Goal: Transaction & Acquisition: Purchase product/service

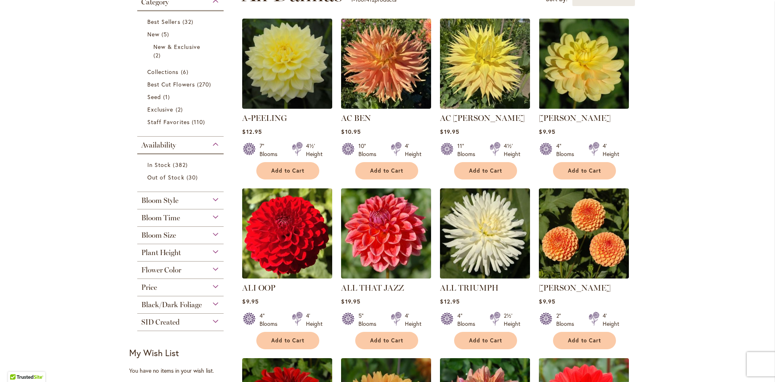
scroll to position [202, 0]
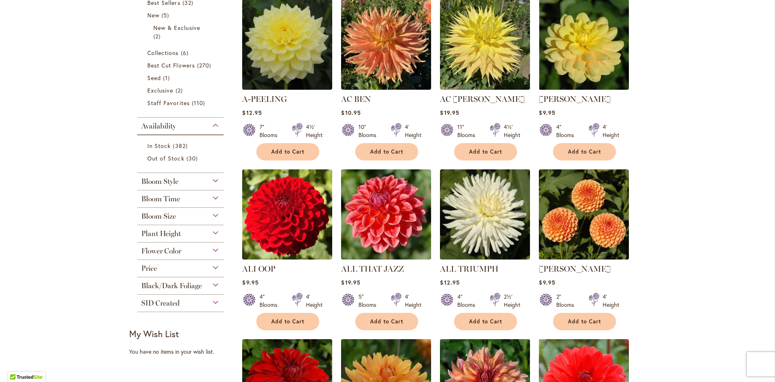
click at [160, 220] on div "Bloom Size (AA) Over 10" Blooms 38 items (A) 8"–10" Blooms 19 items (B) 6"–8" B…" at bounding box center [180, 216] width 86 height 17
click at [164, 217] on span "Bloom Size" at bounding box center [158, 216] width 35 height 9
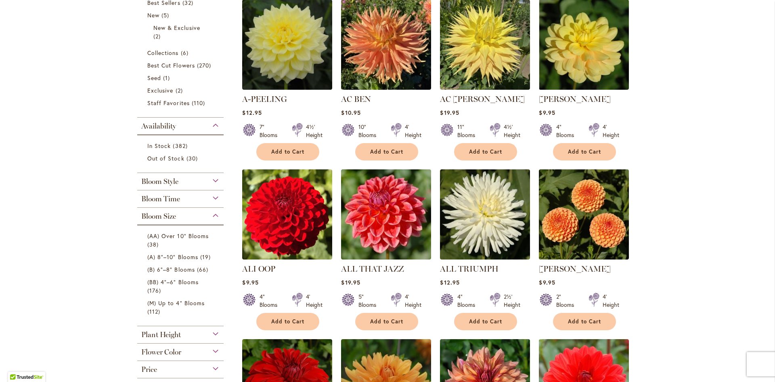
click at [164, 217] on span "Bloom Size" at bounding box center [158, 216] width 35 height 9
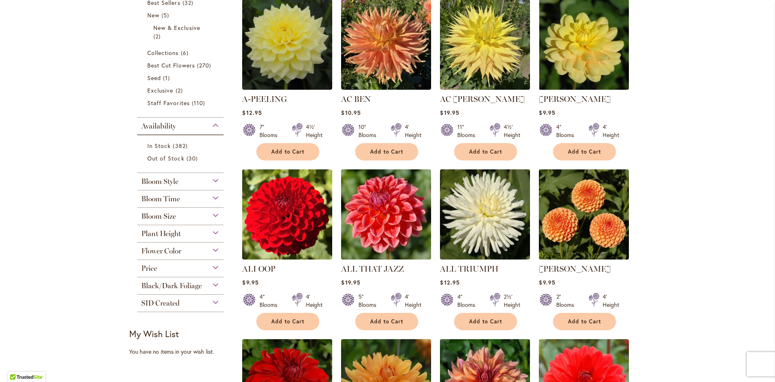
click at [174, 199] on span "Bloom Time" at bounding box center [160, 198] width 39 height 9
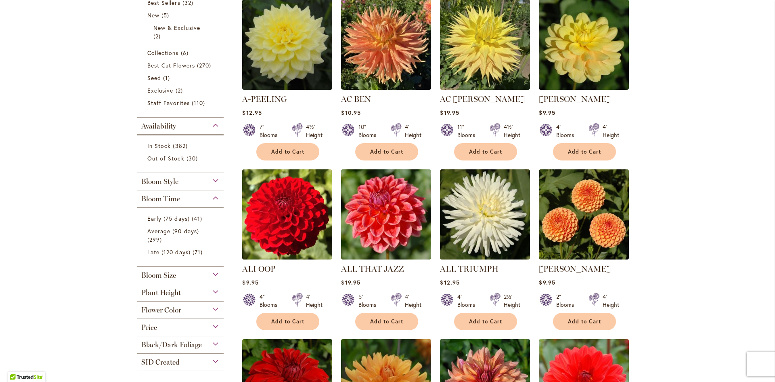
click at [174, 199] on span "Bloom Time" at bounding box center [160, 198] width 39 height 9
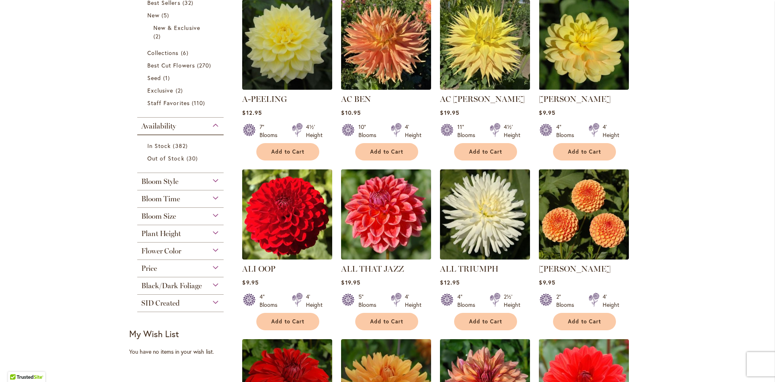
click at [180, 178] on div "Bloom Style" at bounding box center [180, 179] width 86 height 13
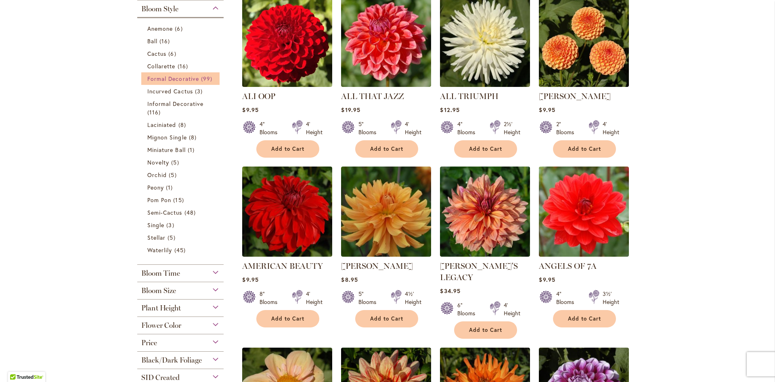
click at [197, 77] on link "Formal Decorative 99 items" at bounding box center [181, 78] width 68 height 8
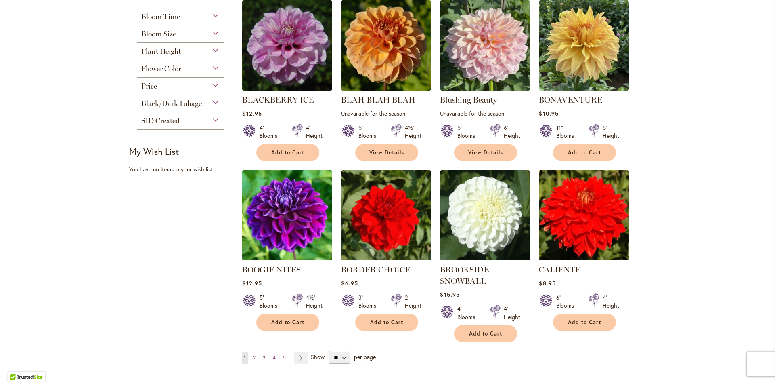
scroll to position [565, 0]
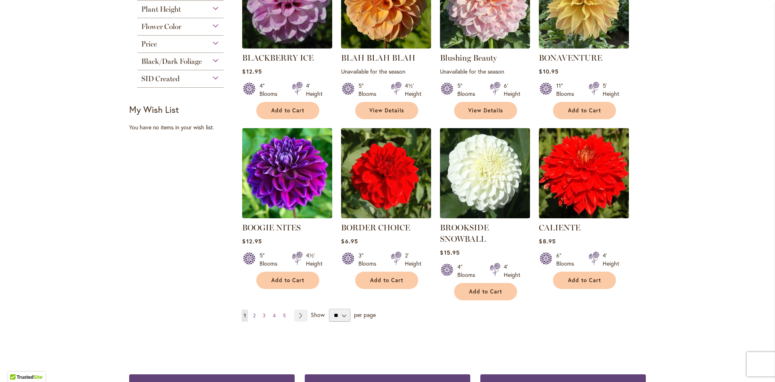
click at [254, 315] on link "Page 2" at bounding box center [254, 315] width 6 height 12
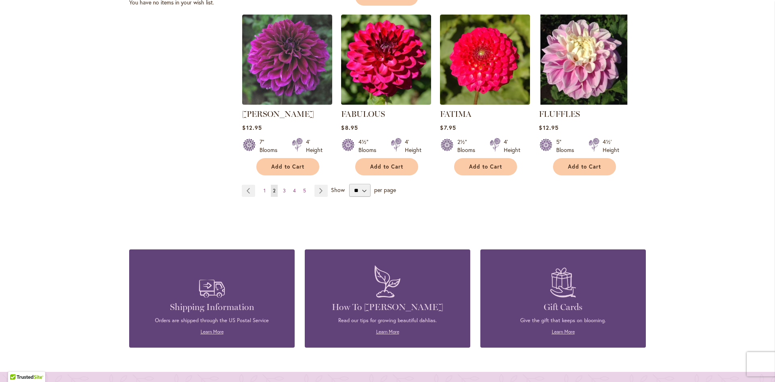
scroll to position [606, 0]
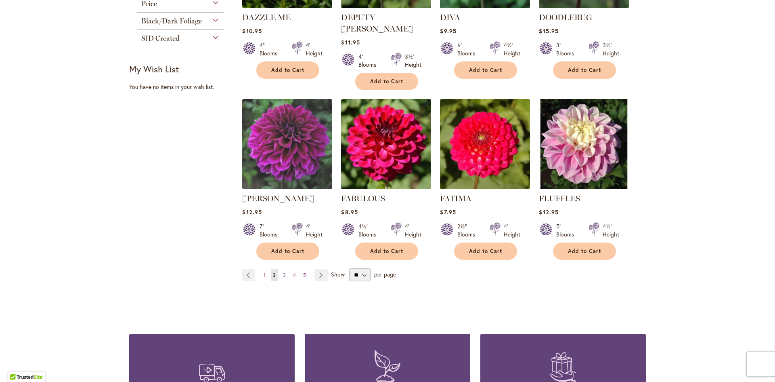
click at [283, 272] on span "3" at bounding box center [284, 275] width 3 height 6
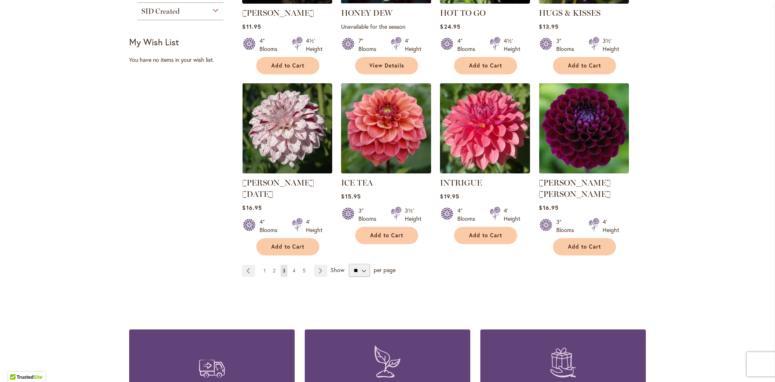
scroll to position [606, 0]
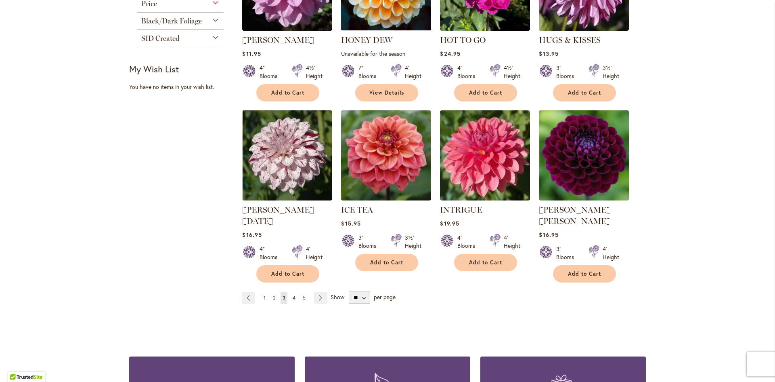
click at [291, 291] on link "Page 4" at bounding box center [294, 297] width 7 height 12
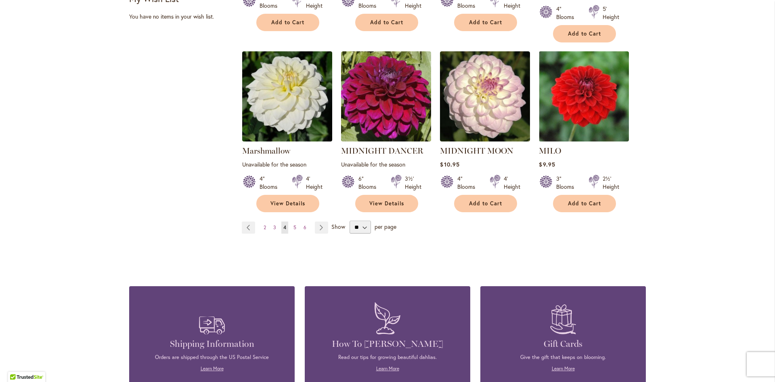
scroll to position [686, 0]
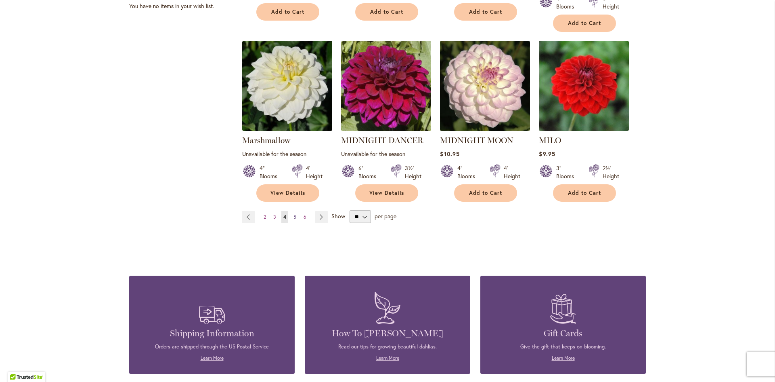
click at [291, 211] on link "Page 5" at bounding box center [294, 217] width 7 height 12
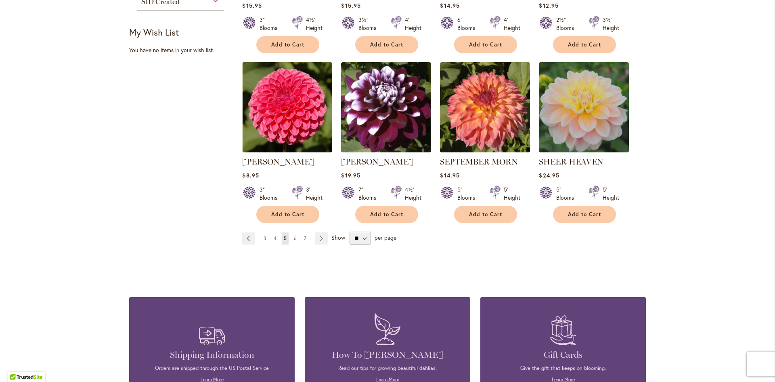
scroll to position [646, 0]
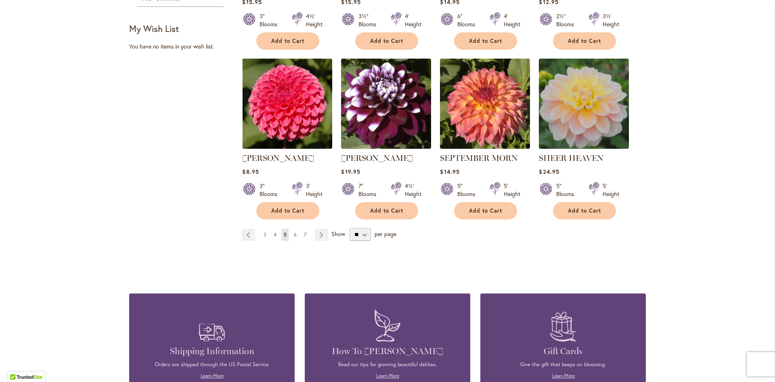
click at [294, 234] on span "6" at bounding box center [295, 234] width 3 height 6
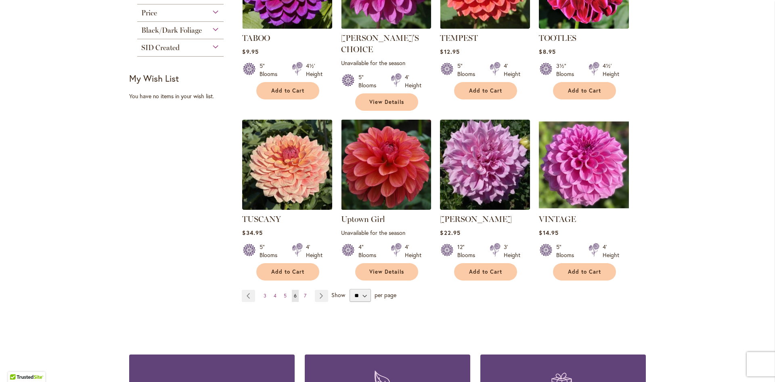
scroll to position [606, 0]
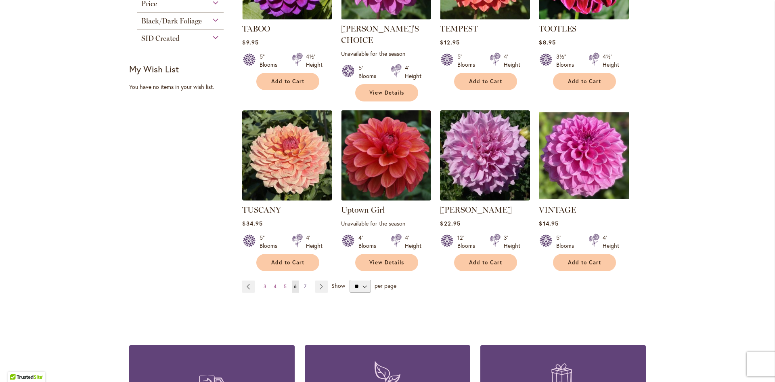
click at [304, 280] on link "Page 7" at bounding box center [305, 286] width 6 height 12
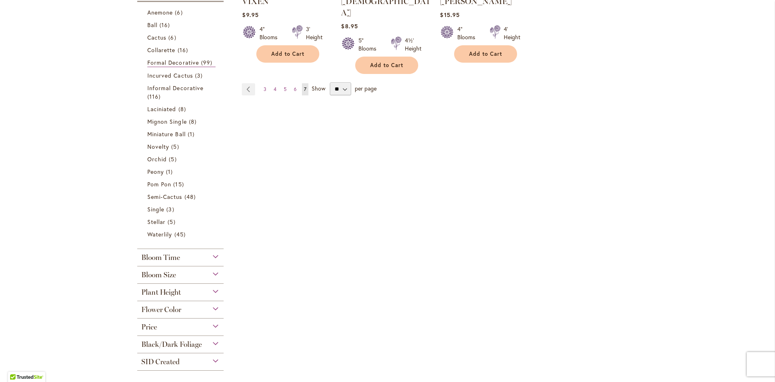
scroll to position [363, 0]
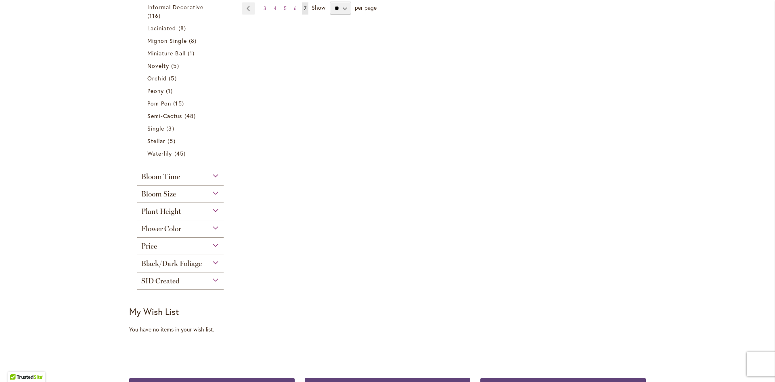
click at [172, 277] on span "SID Created" at bounding box center [160, 280] width 38 height 9
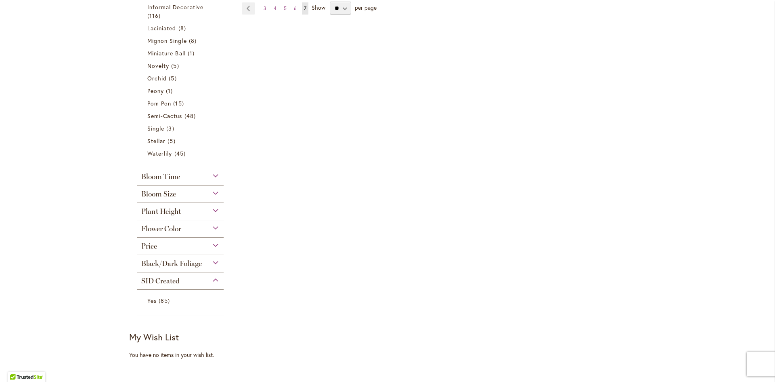
click at [172, 277] on span "SID Created" at bounding box center [160, 280] width 38 height 9
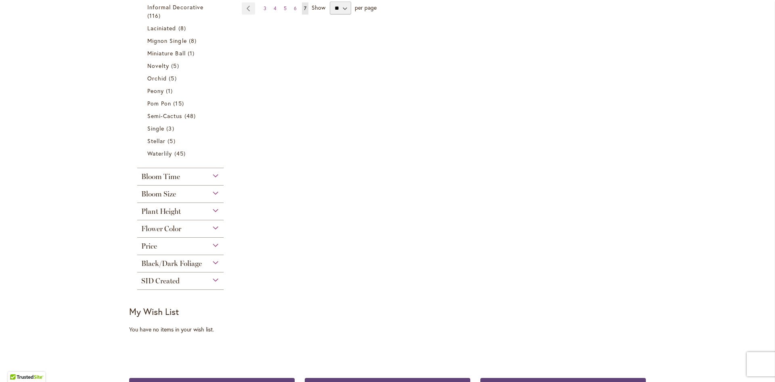
click at [174, 265] on span "Black/Dark Foliage" at bounding box center [171, 263] width 61 height 9
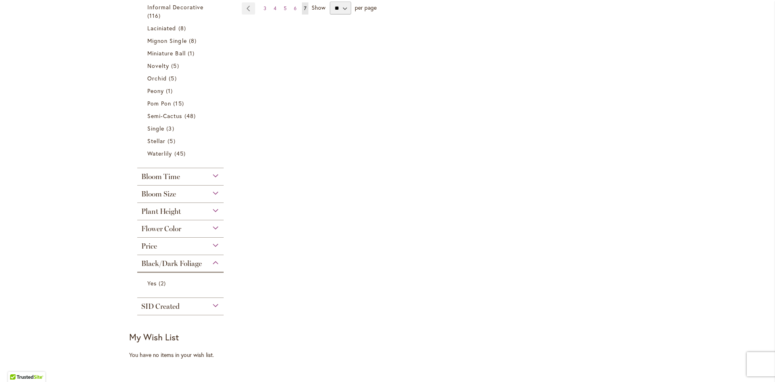
click at [174, 265] on span "Black/Dark Foliage" at bounding box center [171, 263] width 61 height 9
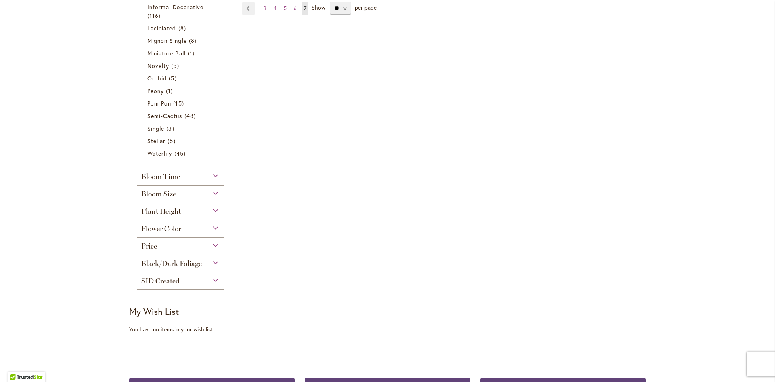
click at [177, 245] on div "Price" at bounding box center [180, 243] width 86 height 13
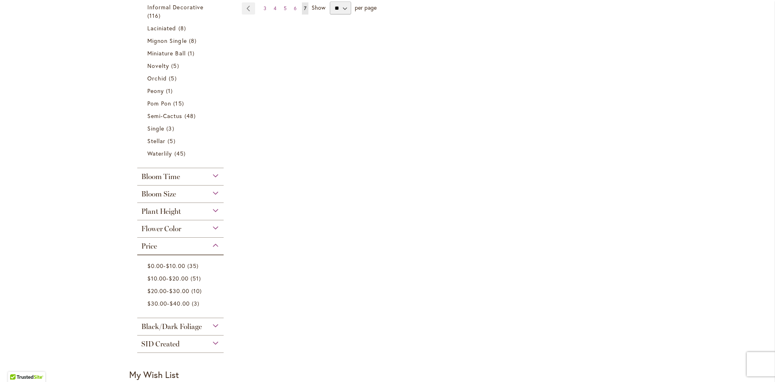
click at [177, 245] on div "Price" at bounding box center [180, 243] width 86 height 13
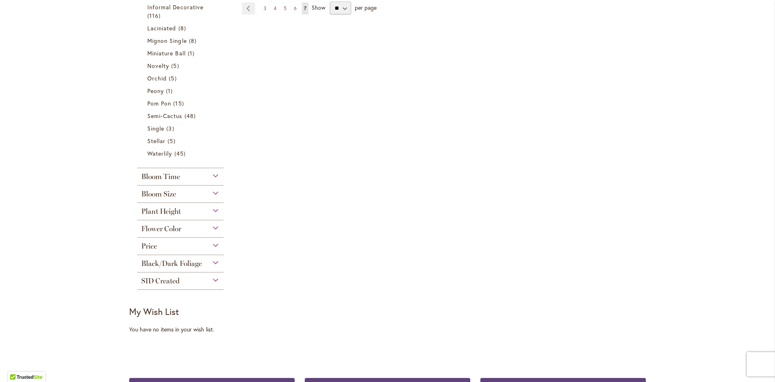
click at [187, 231] on div "Flower Color" at bounding box center [180, 226] width 86 height 13
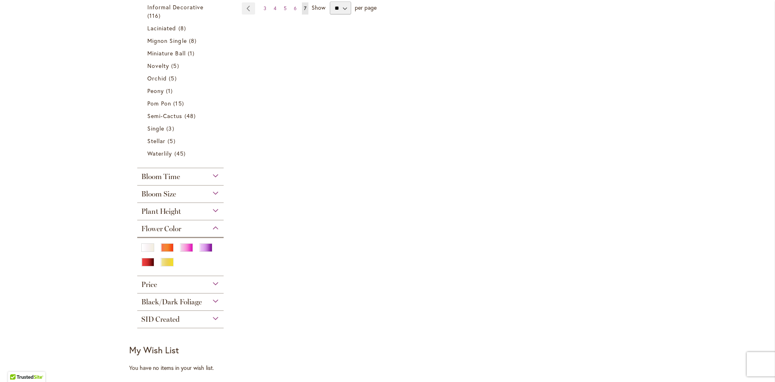
click at [187, 231] on div "Flower Color" at bounding box center [180, 226] width 86 height 13
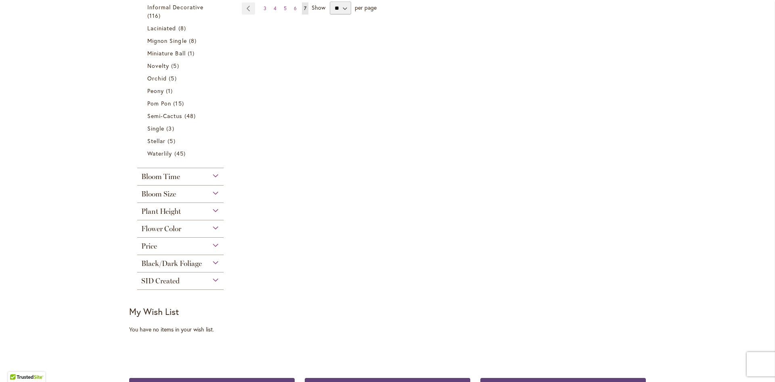
click at [187, 212] on div "Plant Height" at bounding box center [180, 209] width 86 height 13
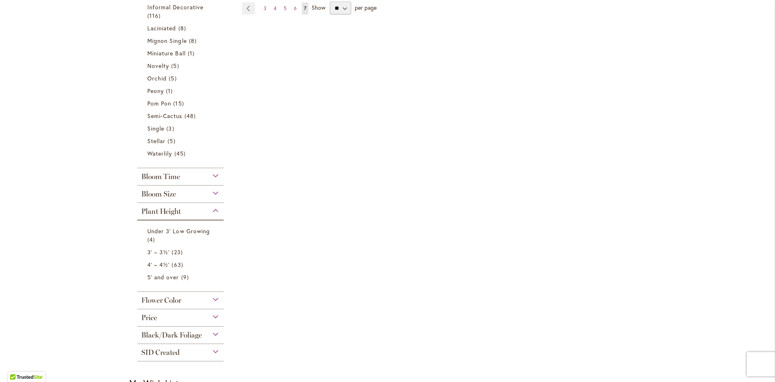
click at [187, 212] on div "Plant Height" at bounding box center [180, 209] width 86 height 13
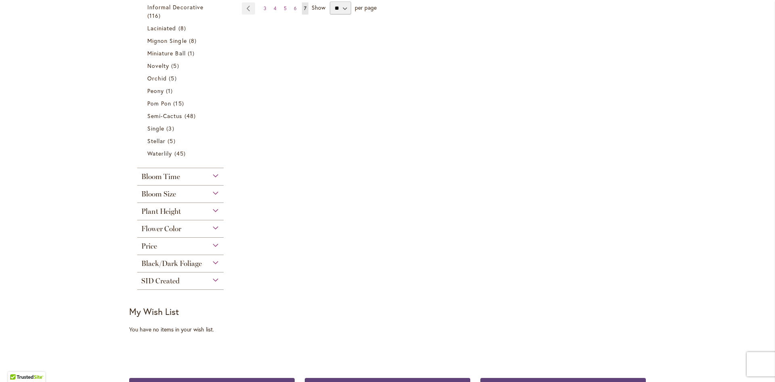
click at [194, 197] on div "Bloom Size" at bounding box center [180, 191] width 86 height 13
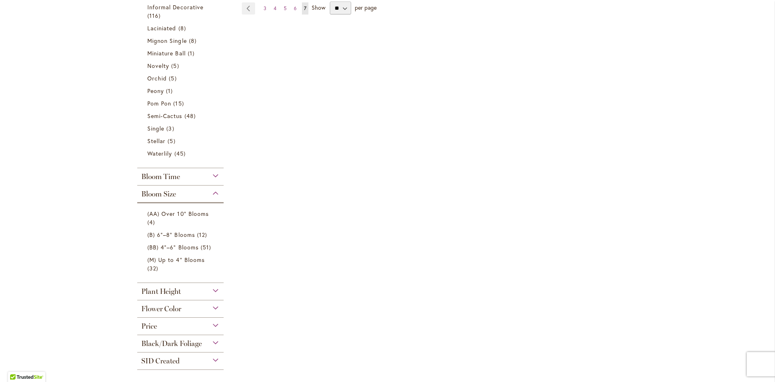
click at [194, 197] on div "Bloom Size" at bounding box center [180, 191] width 86 height 13
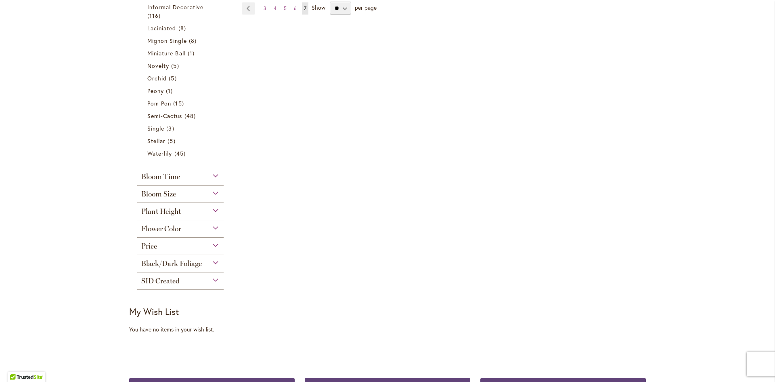
click at [170, 160] on div "Anemone 6 items Ball 16 items Cactus 6 items Collarette" at bounding box center [180, 41] width 86 height 243
click at [168, 172] on span "Bloom Time" at bounding box center [160, 176] width 39 height 9
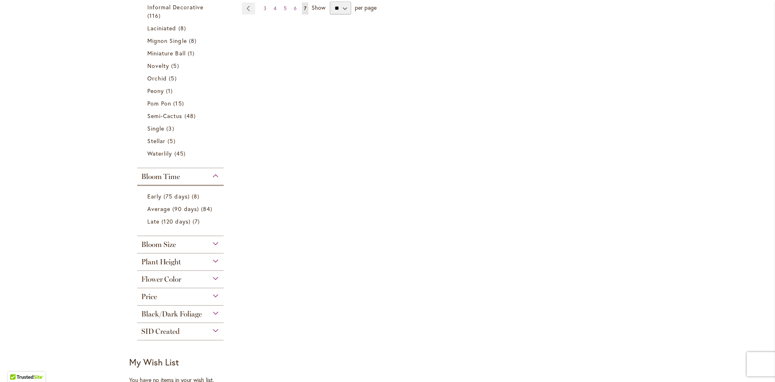
click at [168, 172] on span "Bloom Time" at bounding box center [160, 176] width 39 height 9
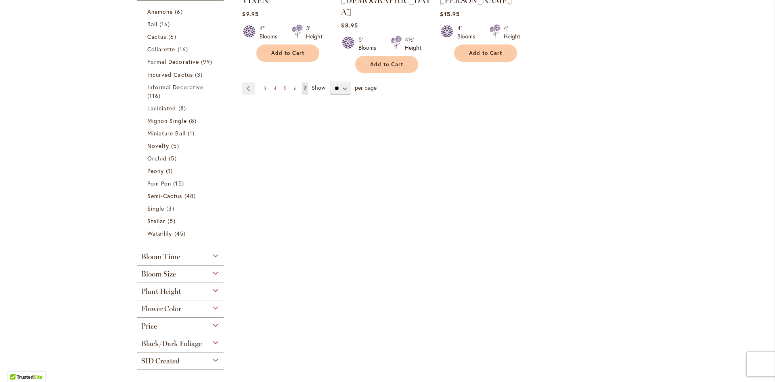
scroll to position [283, 0]
click at [149, 207] on span "Single" at bounding box center [155, 209] width 17 height 8
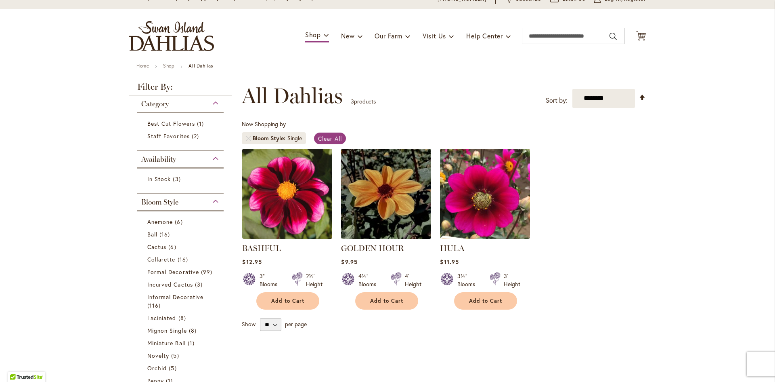
scroll to position [81, 0]
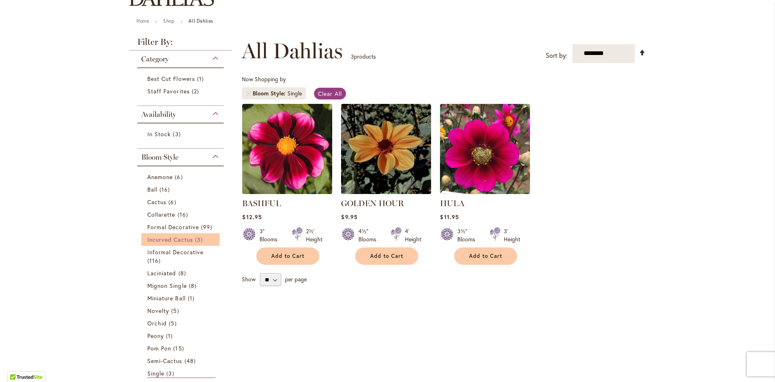
click at [165, 239] on span "Incurved Cactus" at bounding box center [170, 239] width 46 height 8
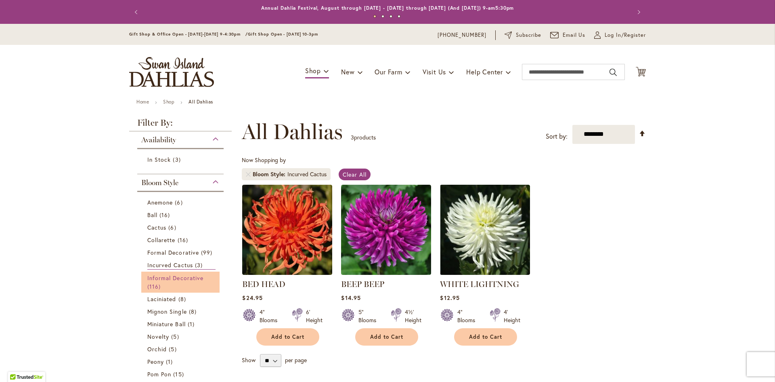
click at [151, 275] on span "Informal Decorative" at bounding box center [175, 278] width 56 height 8
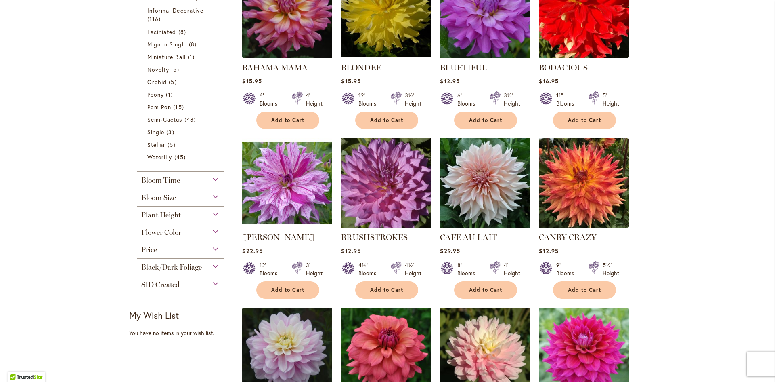
scroll to position [404, 0]
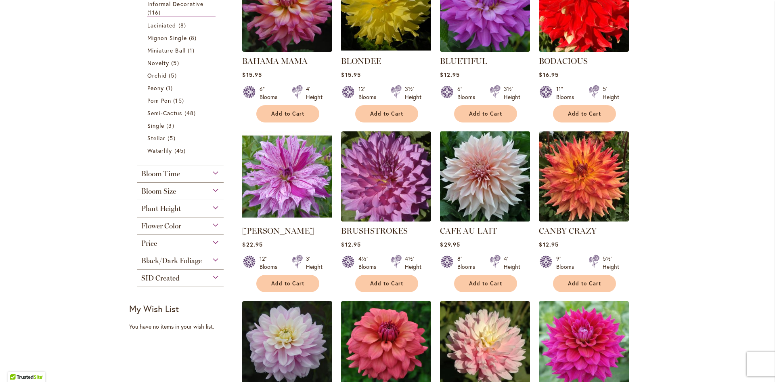
click at [499, 185] on img at bounding box center [485, 176] width 94 height 94
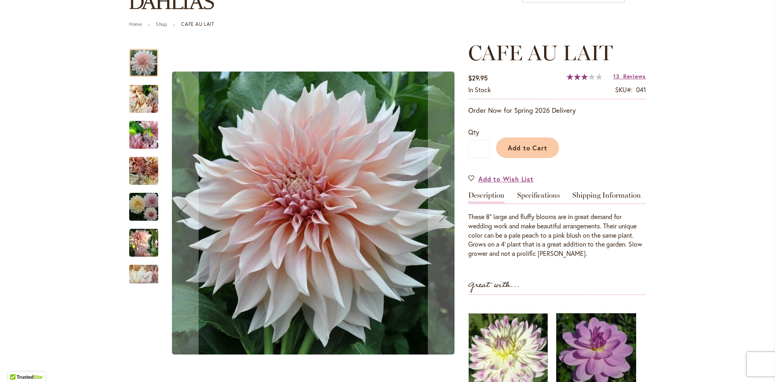
scroll to position [81, 0]
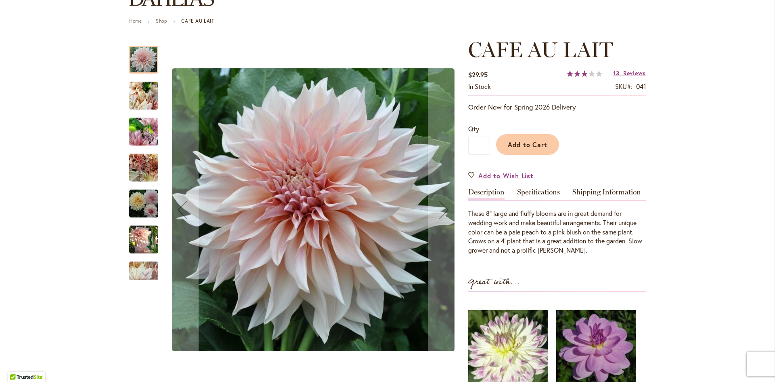
click at [140, 95] on img "Café Au Lait" at bounding box center [143, 95] width 29 height 39
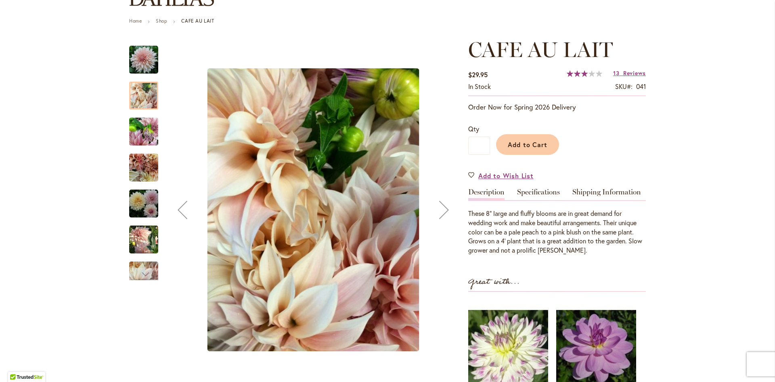
click at [140, 138] on img "Café Au Lait" at bounding box center [143, 131] width 29 height 39
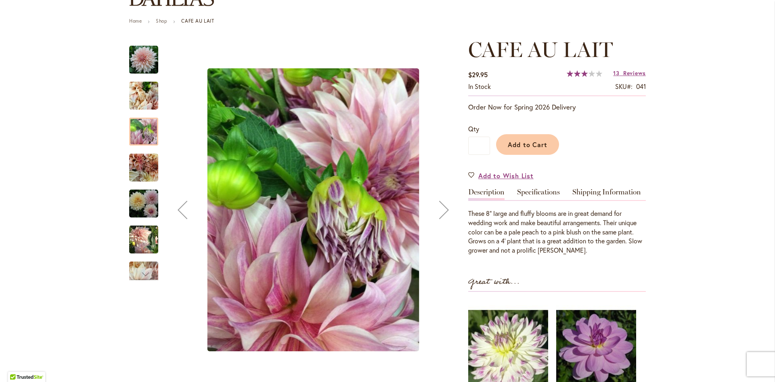
click at [142, 170] on img "Café Au Lait" at bounding box center [143, 167] width 29 height 29
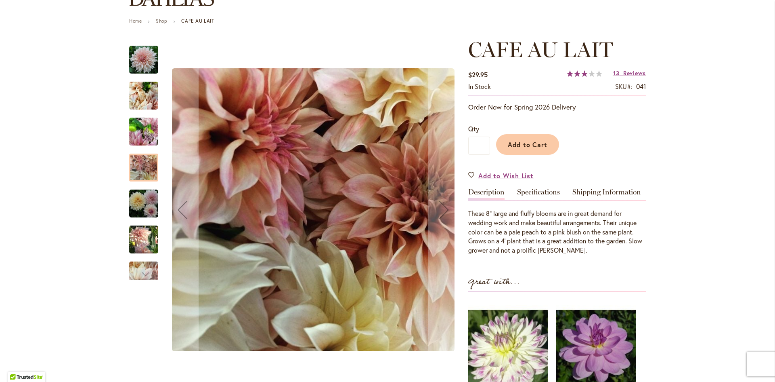
click at [142, 195] on img "Café Au Lait" at bounding box center [143, 203] width 29 height 29
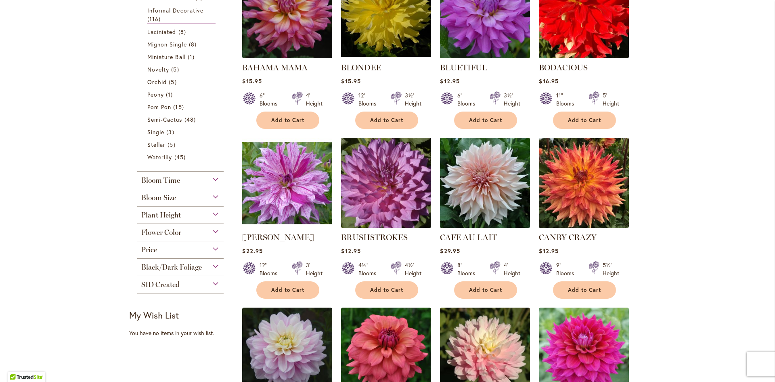
scroll to position [565, 0]
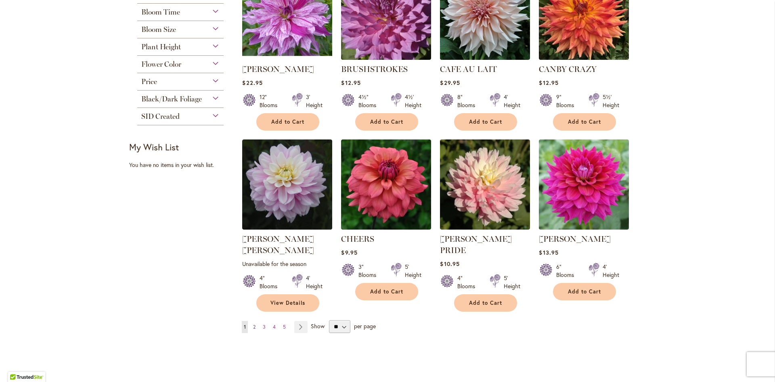
click at [251, 321] on link "Page 2" at bounding box center [254, 327] width 6 height 12
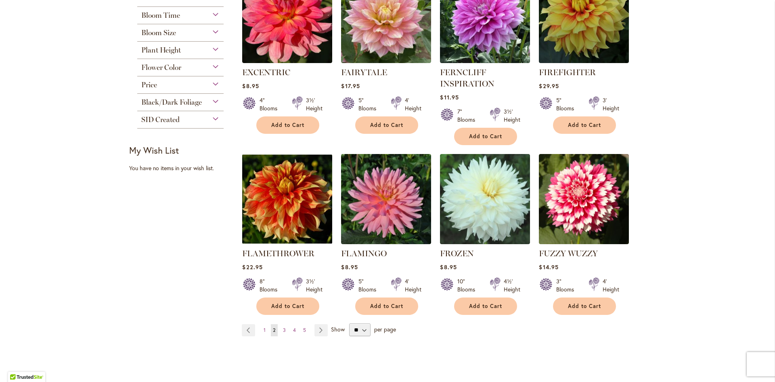
scroll to position [646, 0]
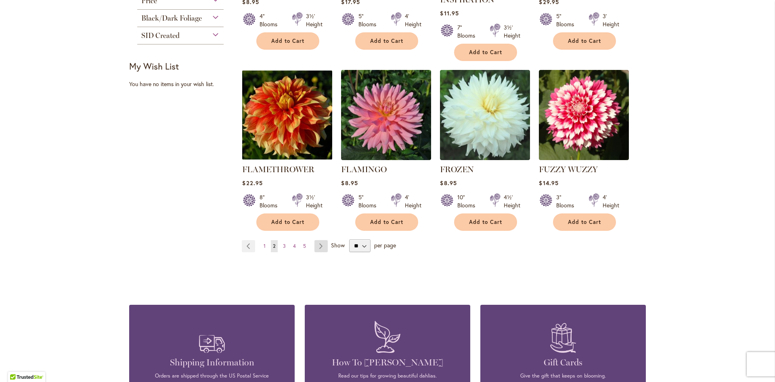
click at [315, 245] on link "Page Next" at bounding box center [321, 246] width 13 height 12
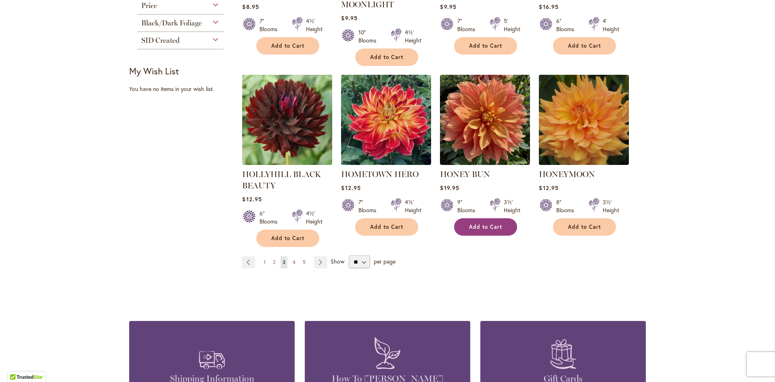
scroll to position [646, 0]
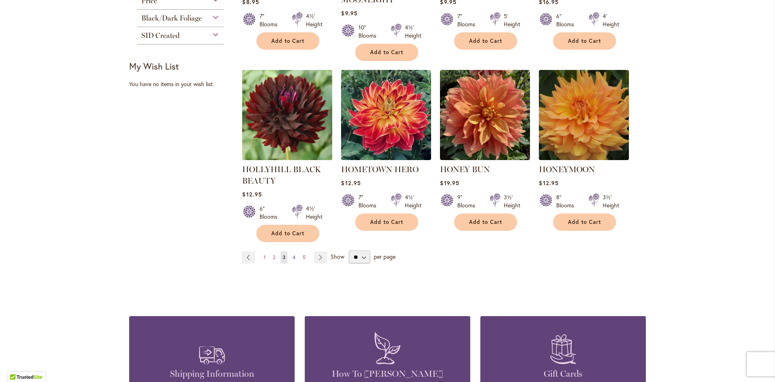
click at [293, 254] on span "4" at bounding box center [294, 257] width 3 height 6
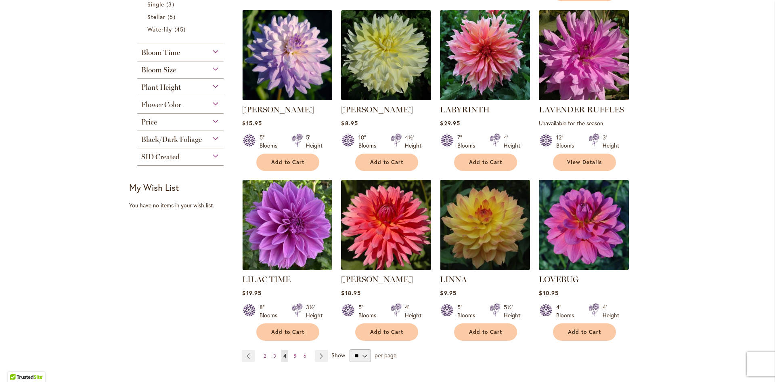
scroll to position [565, 0]
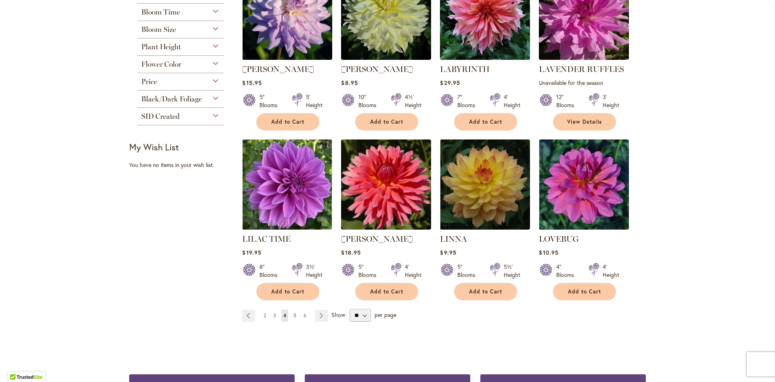
click at [294, 315] on span "5" at bounding box center [295, 315] width 3 height 6
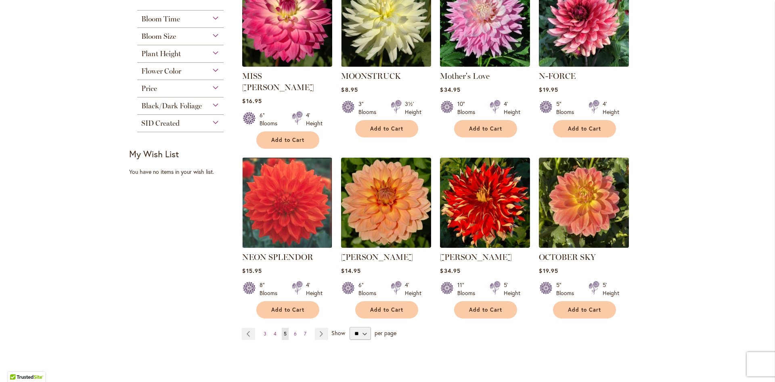
scroll to position [565, 0]
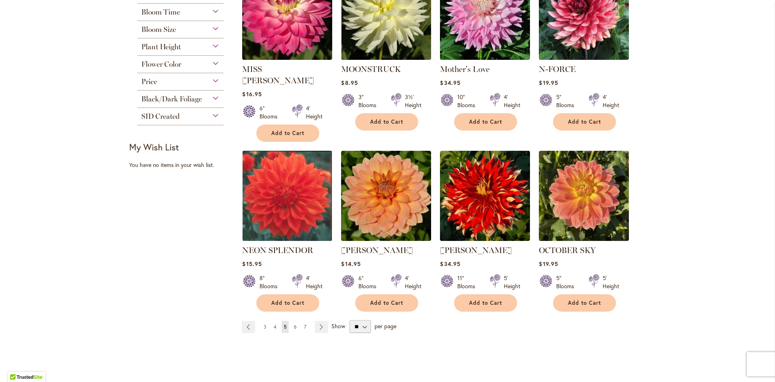
click at [292, 321] on link "Page 6" at bounding box center [295, 327] width 7 height 12
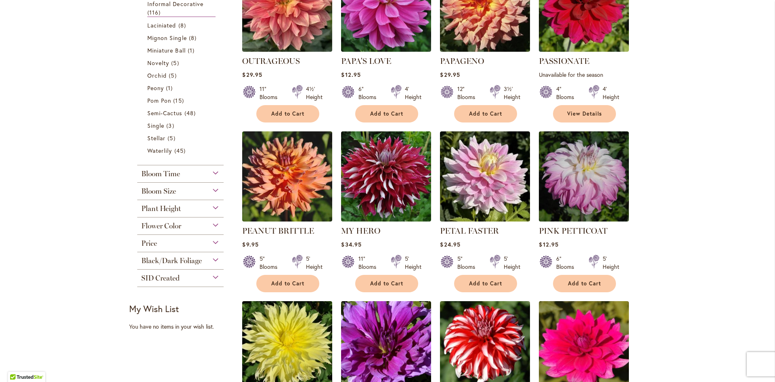
scroll to position [525, 0]
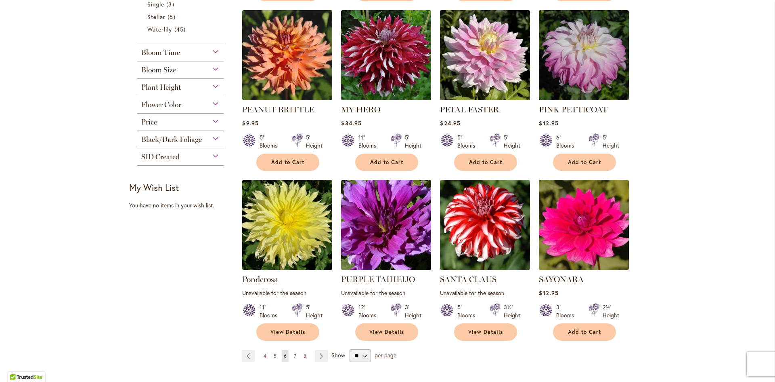
click at [292, 350] on link "Page 7" at bounding box center [295, 356] width 6 height 12
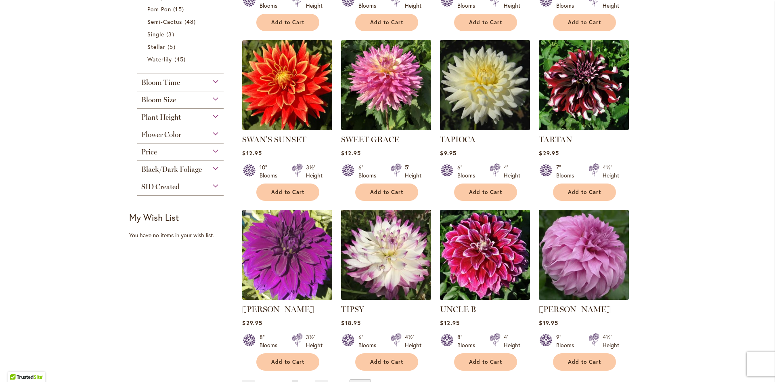
scroll to position [606, 0]
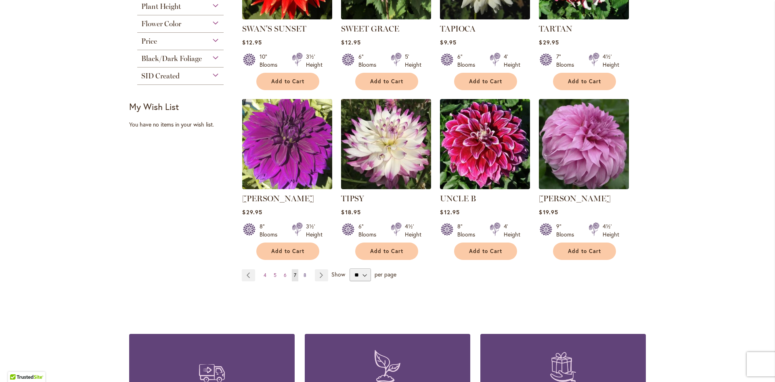
click at [303, 269] on link "Page 8" at bounding box center [305, 275] width 7 height 12
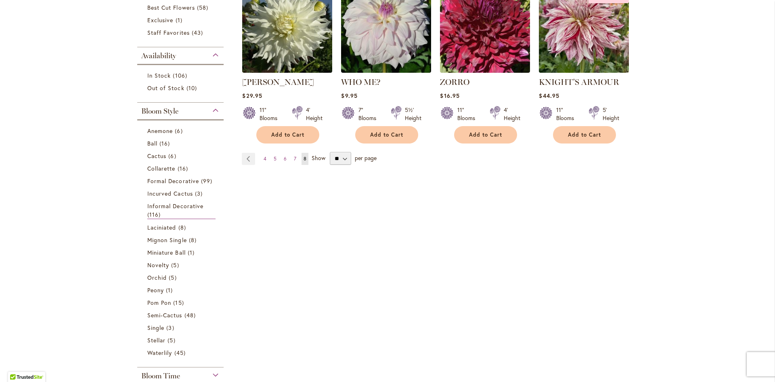
scroll to position [242, 0]
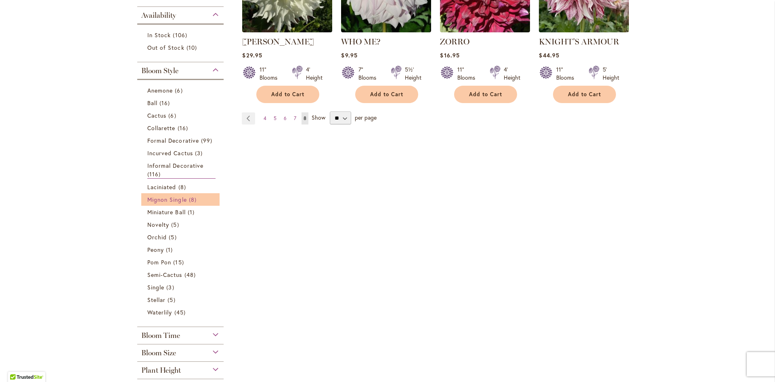
click at [170, 199] on span "Mignon Single" at bounding box center [167, 199] width 40 height 8
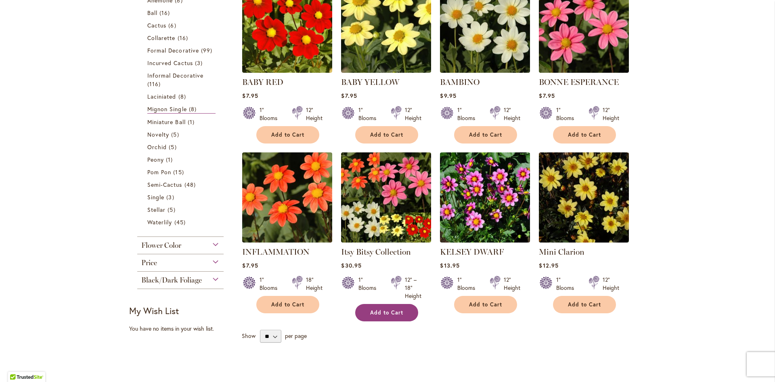
scroll to position [161, 0]
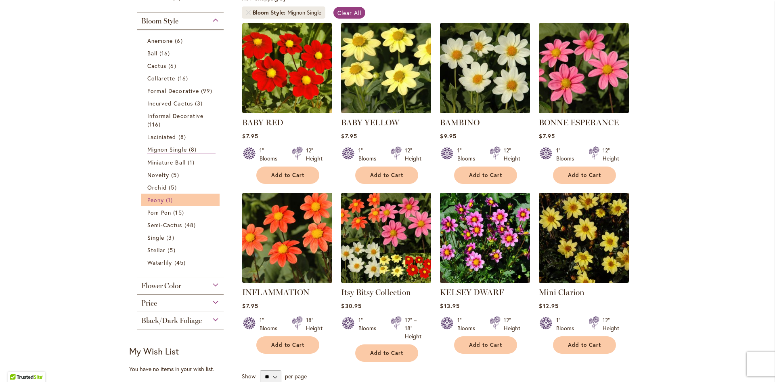
click at [147, 201] on span "Peony" at bounding box center [155, 200] width 17 height 8
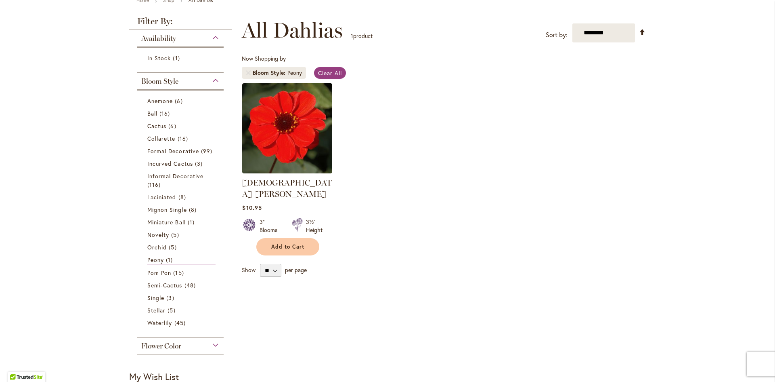
scroll to position [121, 0]
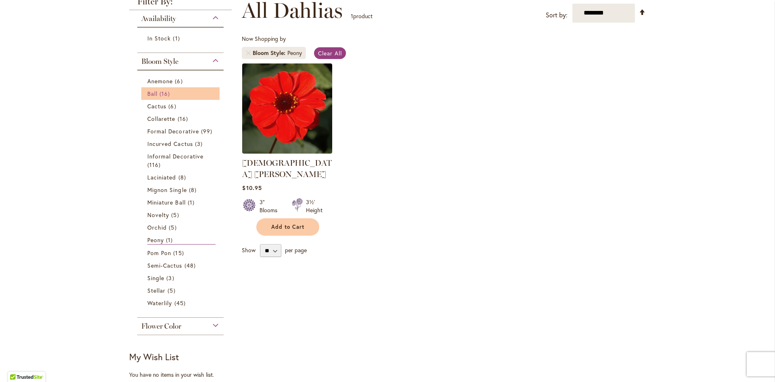
click at [165, 90] on span "16 items" at bounding box center [165, 93] width 13 height 8
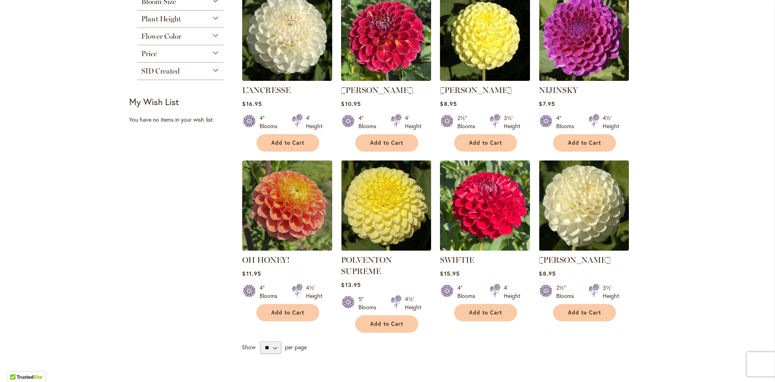
scroll to position [565, 0]
